Goal: Check status

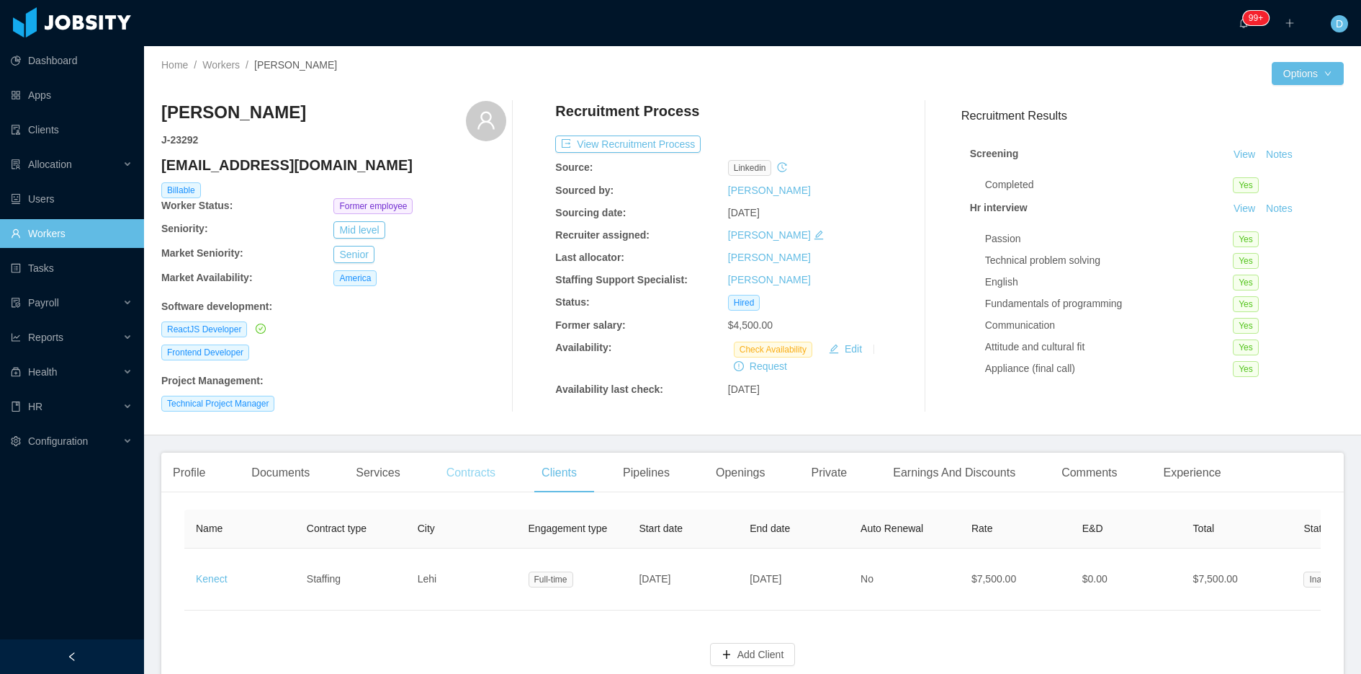
click at [466, 470] on div "Contracts" at bounding box center [471, 472] width 72 height 40
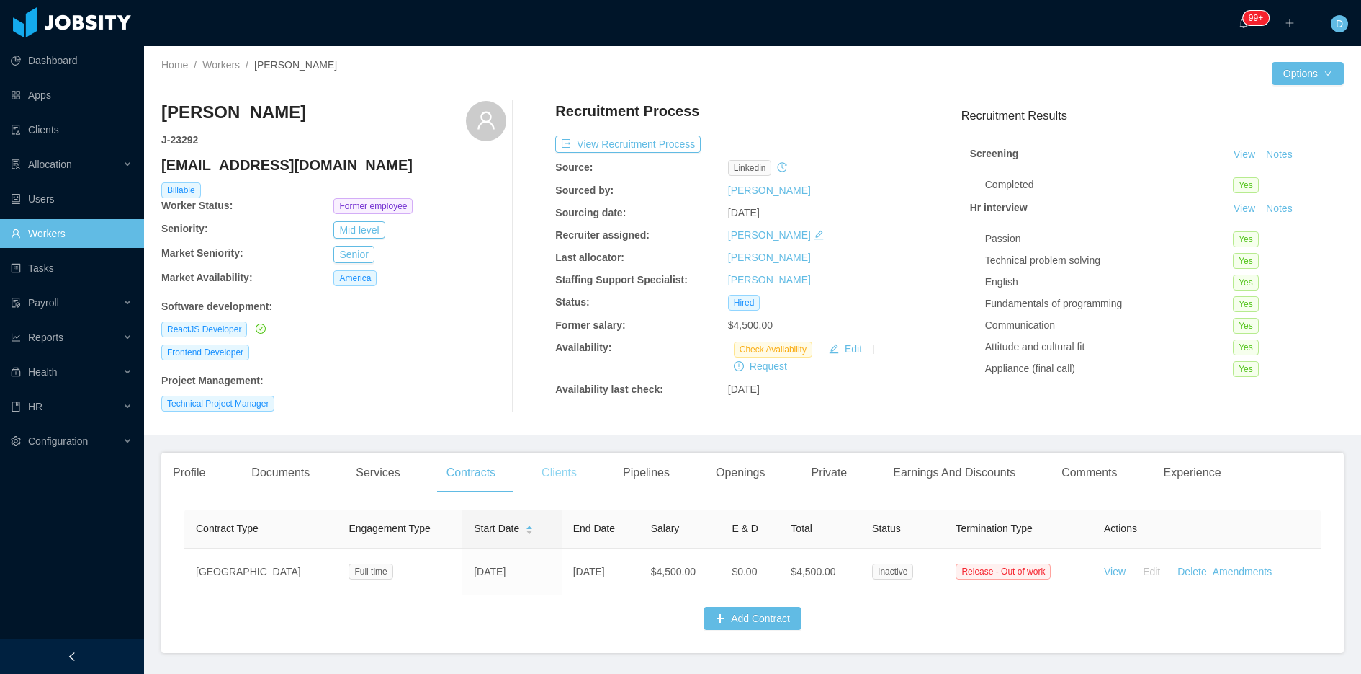
click at [576, 474] on div "Clients" at bounding box center [559, 472] width 58 height 40
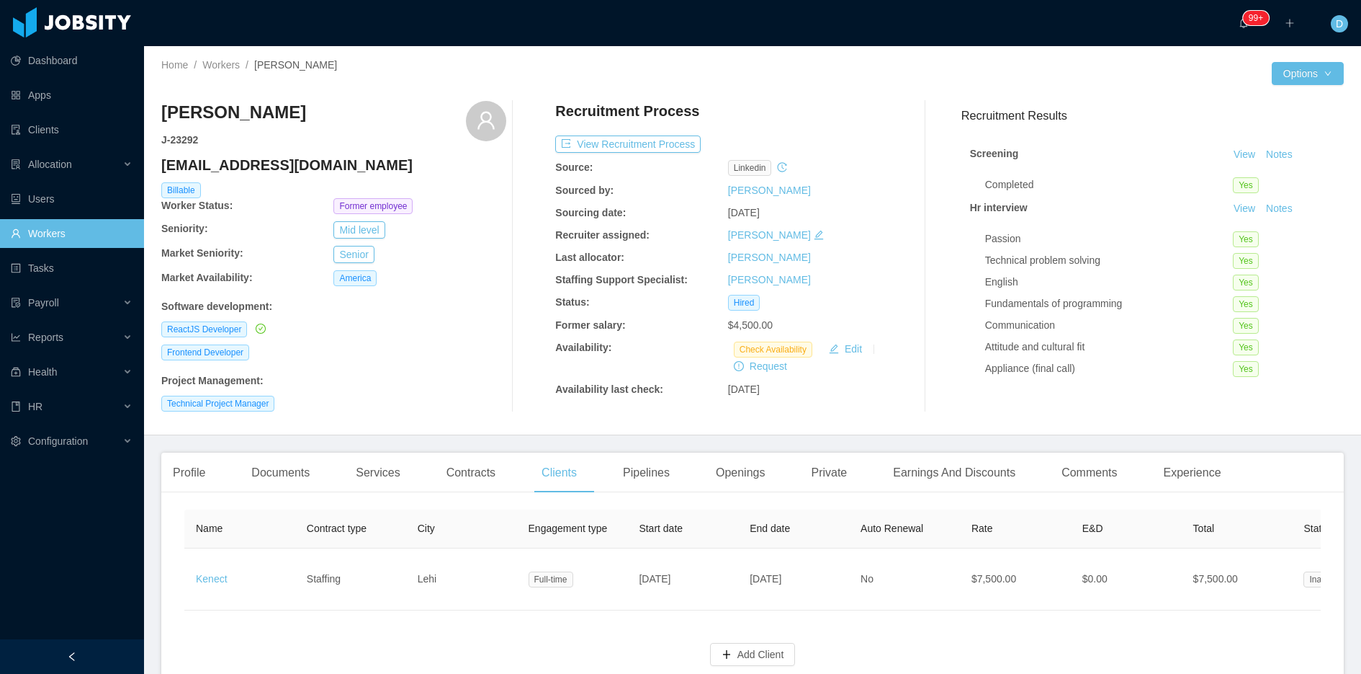
scroll to position [0, 317]
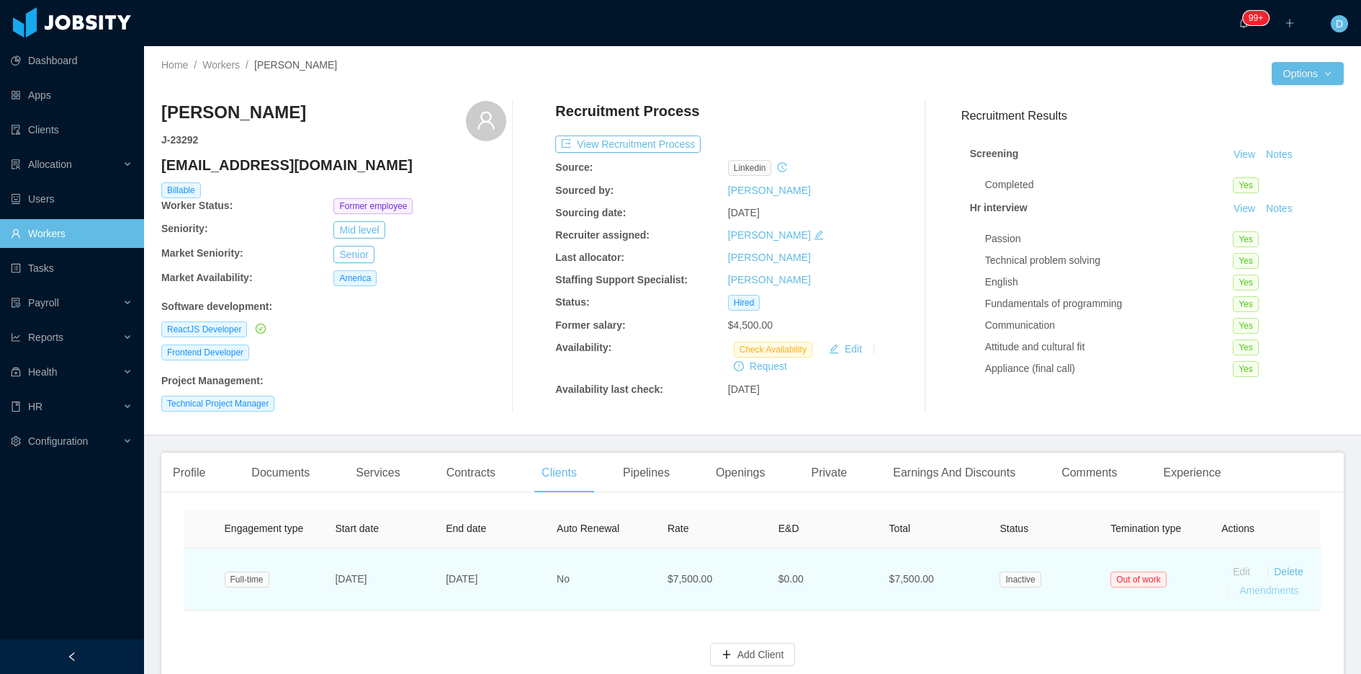
click at [1265, 589] on link "Amendments" at bounding box center [1269, 590] width 59 height 12
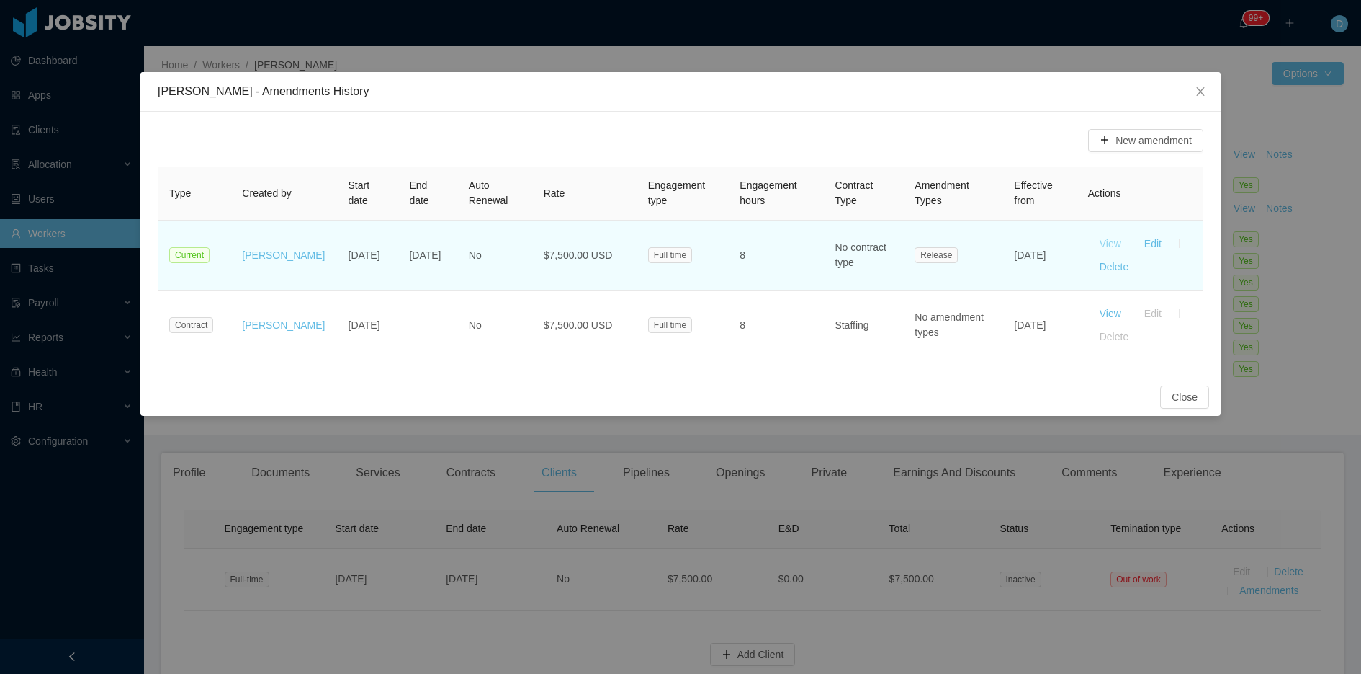
click at [1114, 242] on button "View" at bounding box center [1110, 243] width 45 height 23
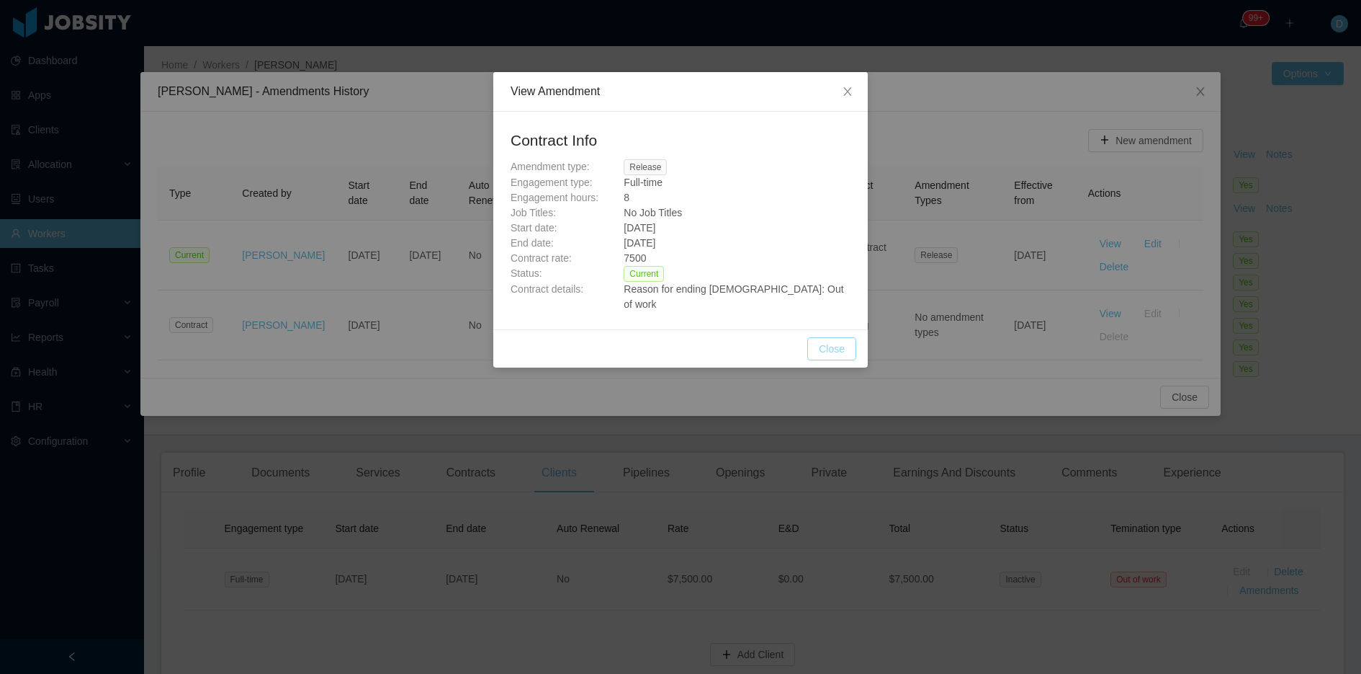
click at [836, 337] on button "Close" at bounding box center [832, 348] width 49 height 23
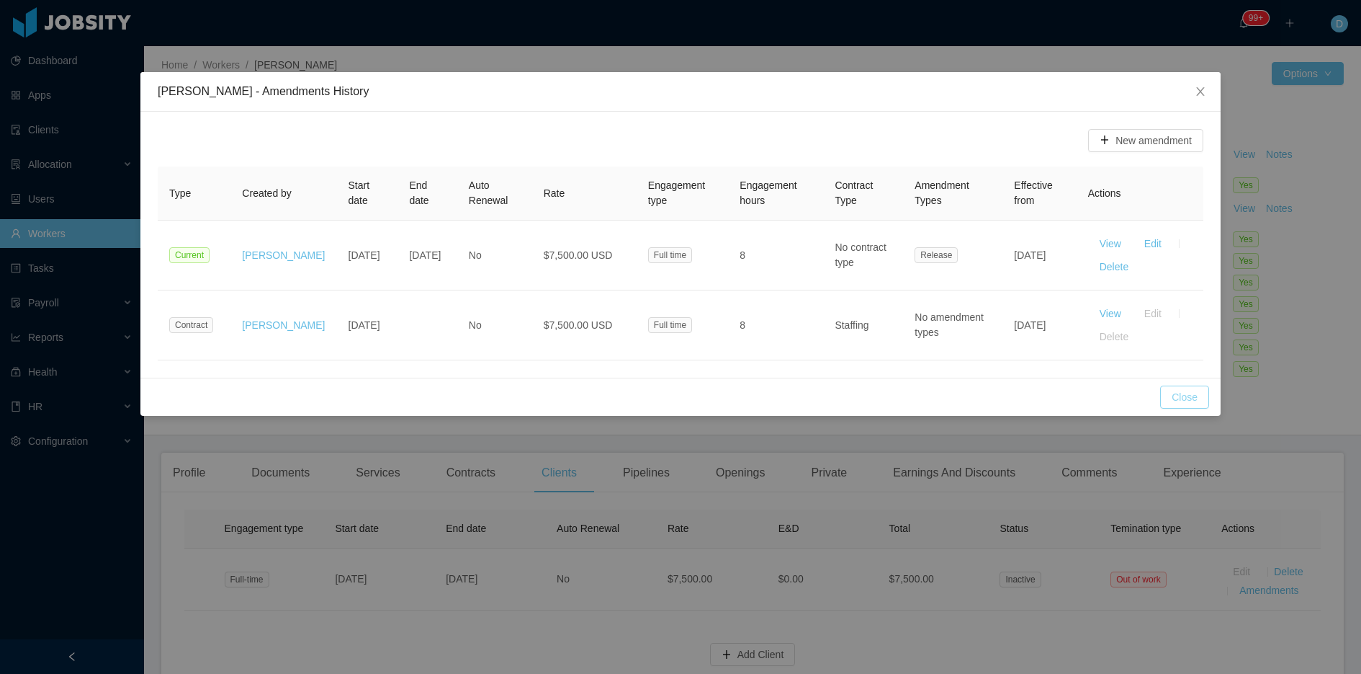
click at [1177, 392] on button "Close" at bounding box center [1185, 396] width 49 height 23
